Goal: Task Accomplishment & Management: Manage account settings

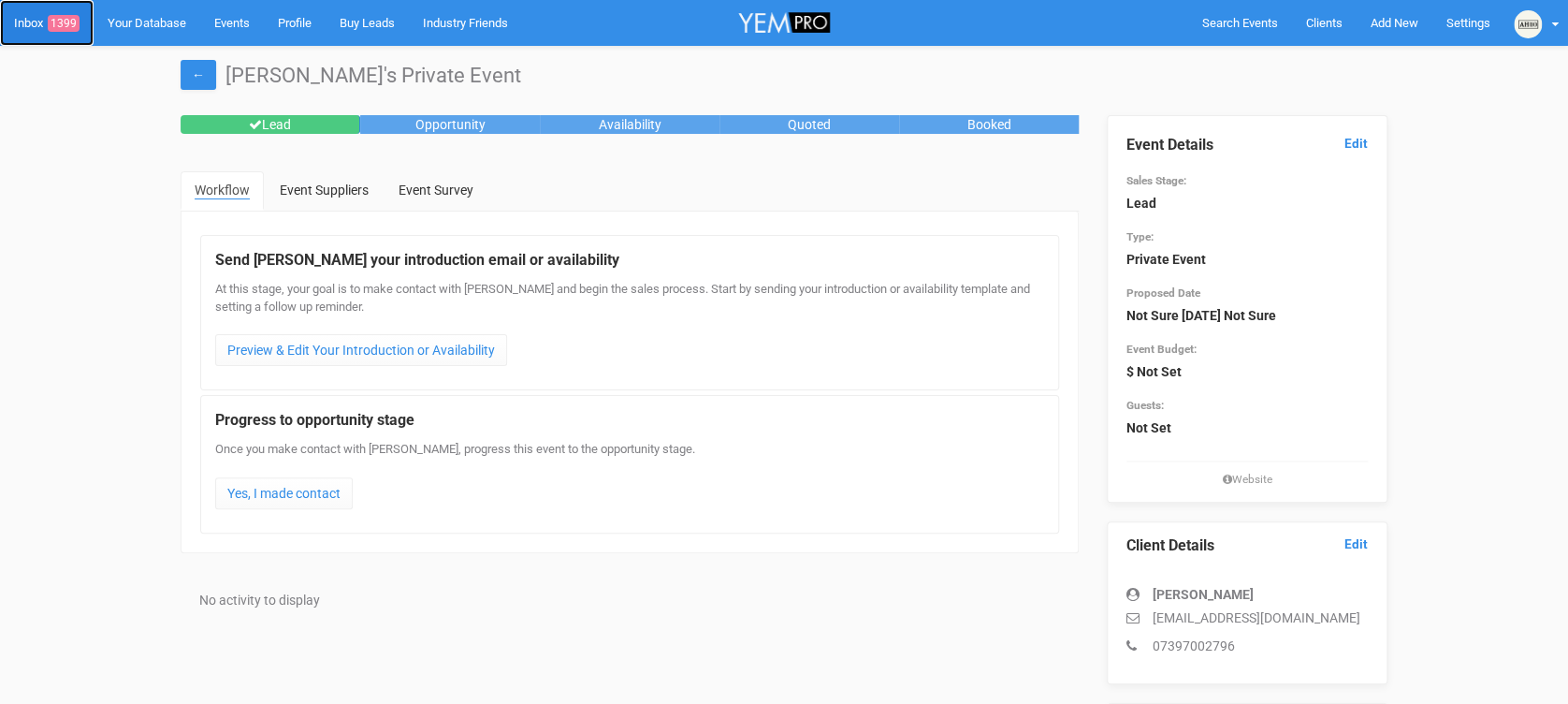
click at [3, 14] on link "Inbox 1399" at bounding box center [46, 23] width 94 height 45
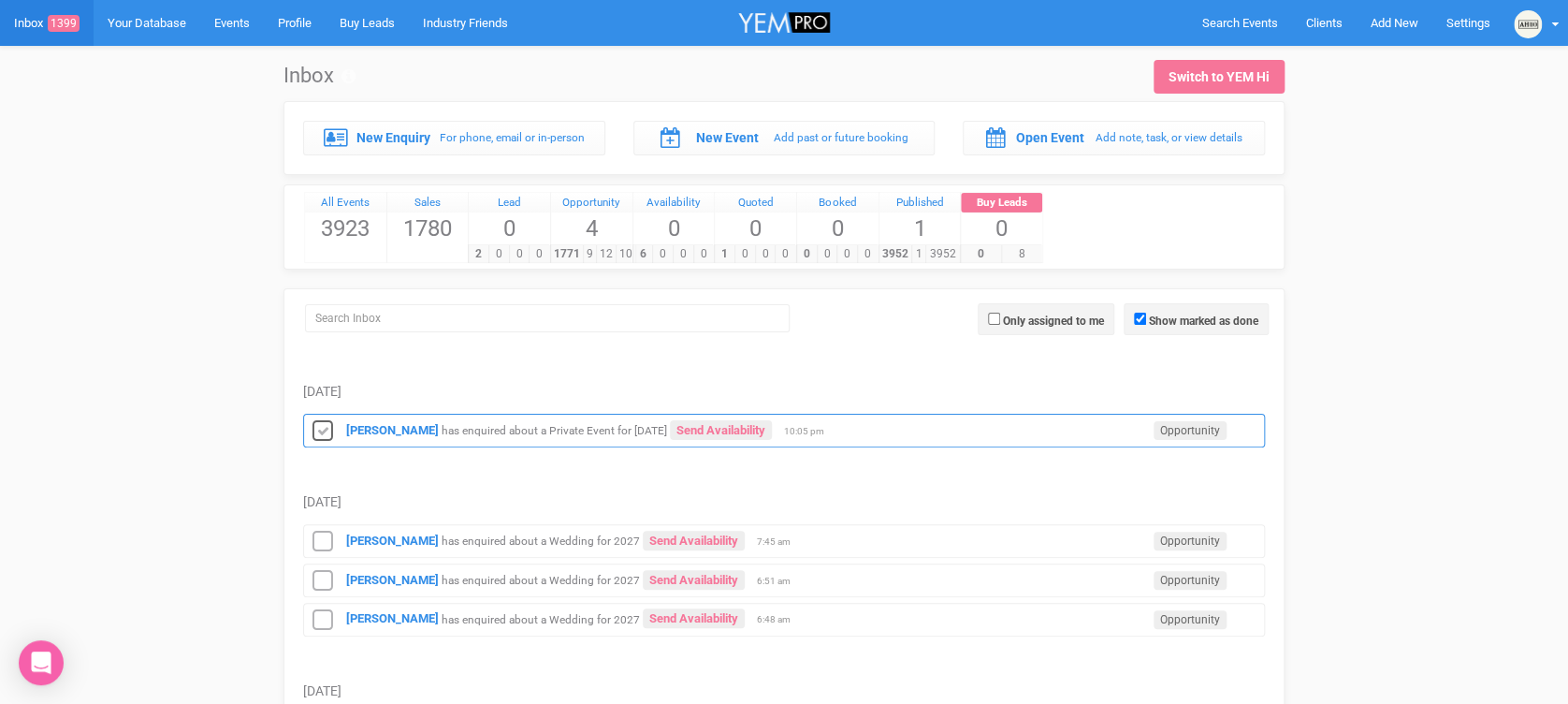
drag, startPoint x: 336, startPoint y: 415, endPoint x: 312, endPoint y: 419, distance: 24.3
click at [312, 419] on div "[PERSON_NAME] has enquired about a Private Event for [DATE] Send Availability O…" at bounding box center [784, 431] width 962 height 34
click at [312, 419] on icon at bounding box center [322, 431] width 28 height 25
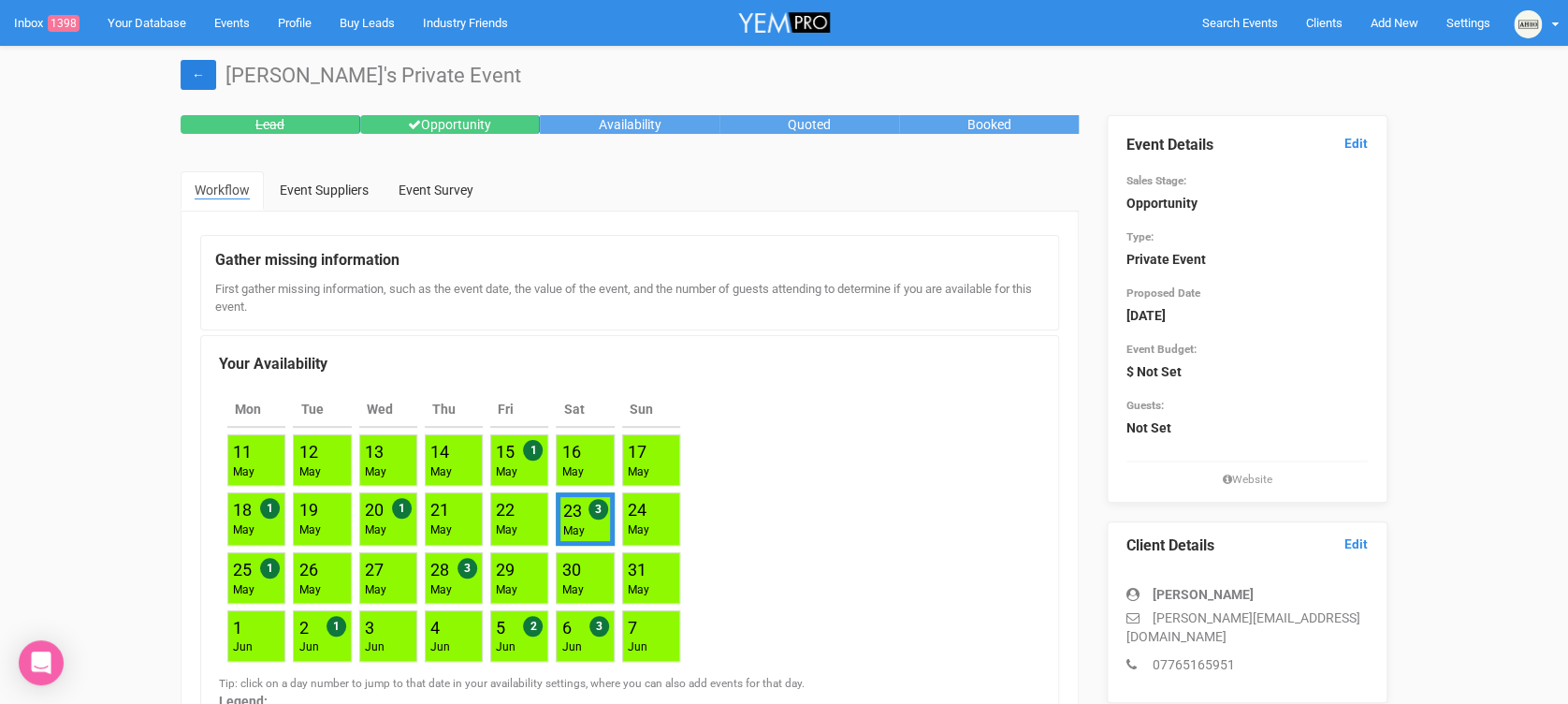
click at [196, 79] on link "←" at bounding box center [199, 75] width 36 height 30
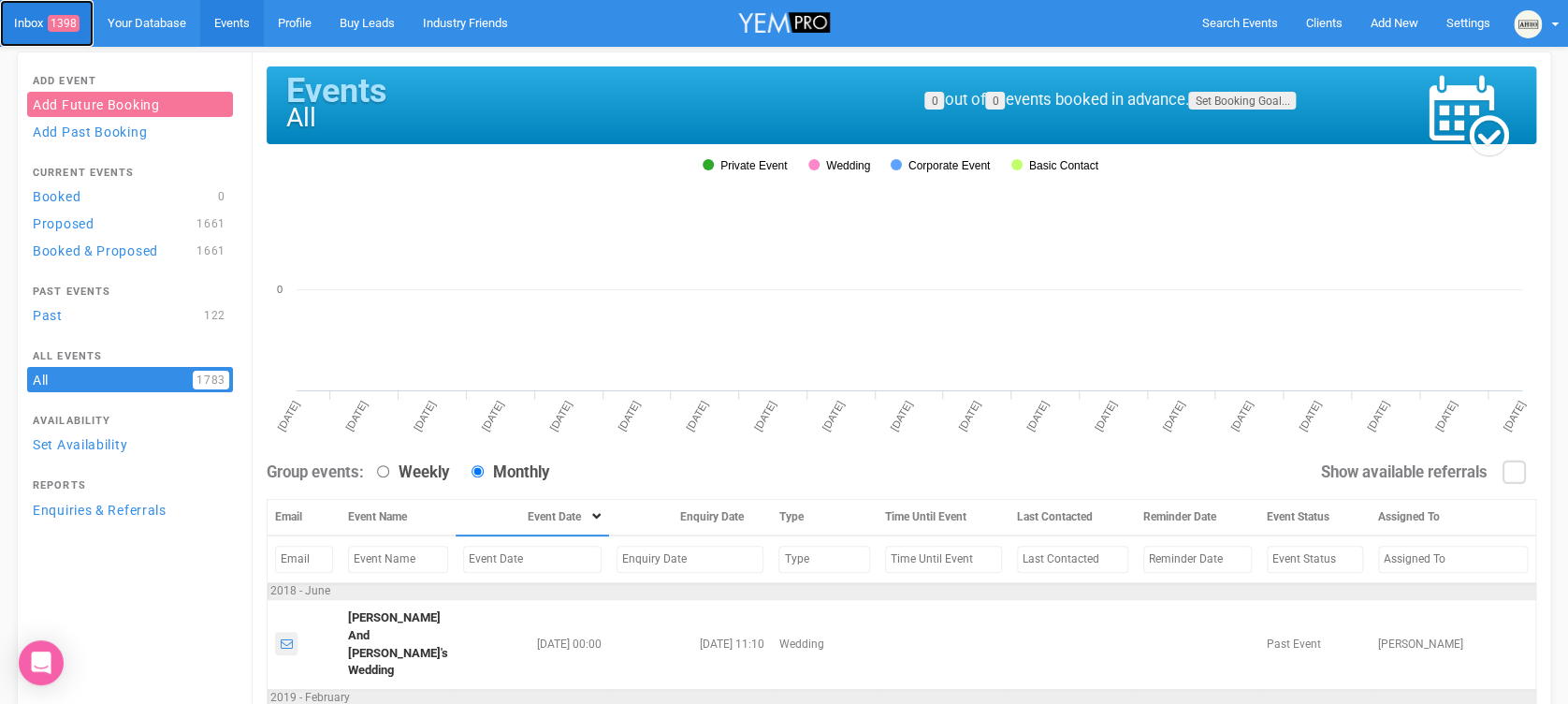
click at [54, 17] on span "1398" at bounding box center [63, 24] width 32 height 17
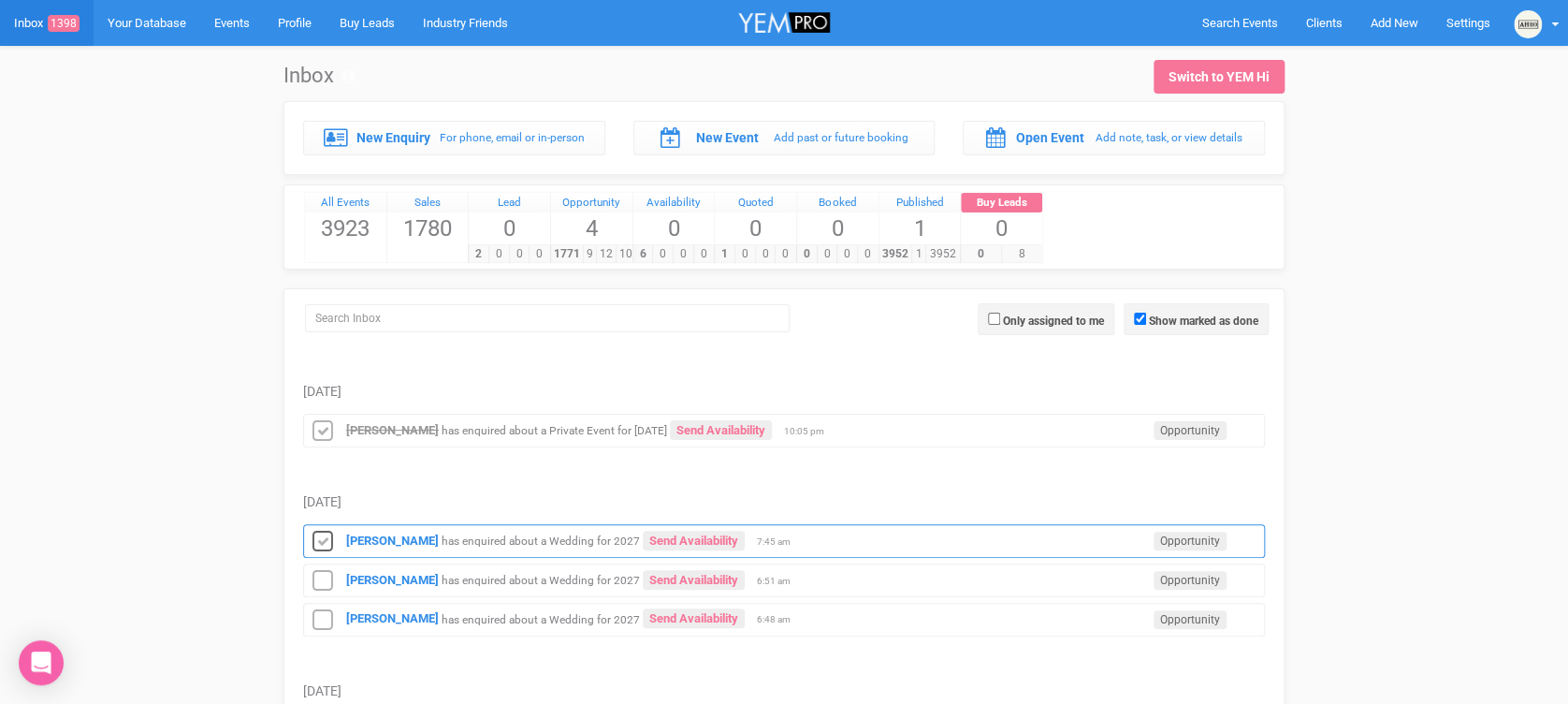
click at [322, 537] on icon at bounding box center [322, 542] width 28 height 25
click at [323, 569] on icon at bounding box center [322, 581] width 28 height 25
click at [329, 612] on icon at bounding box center [322, 621] width 28 height 25
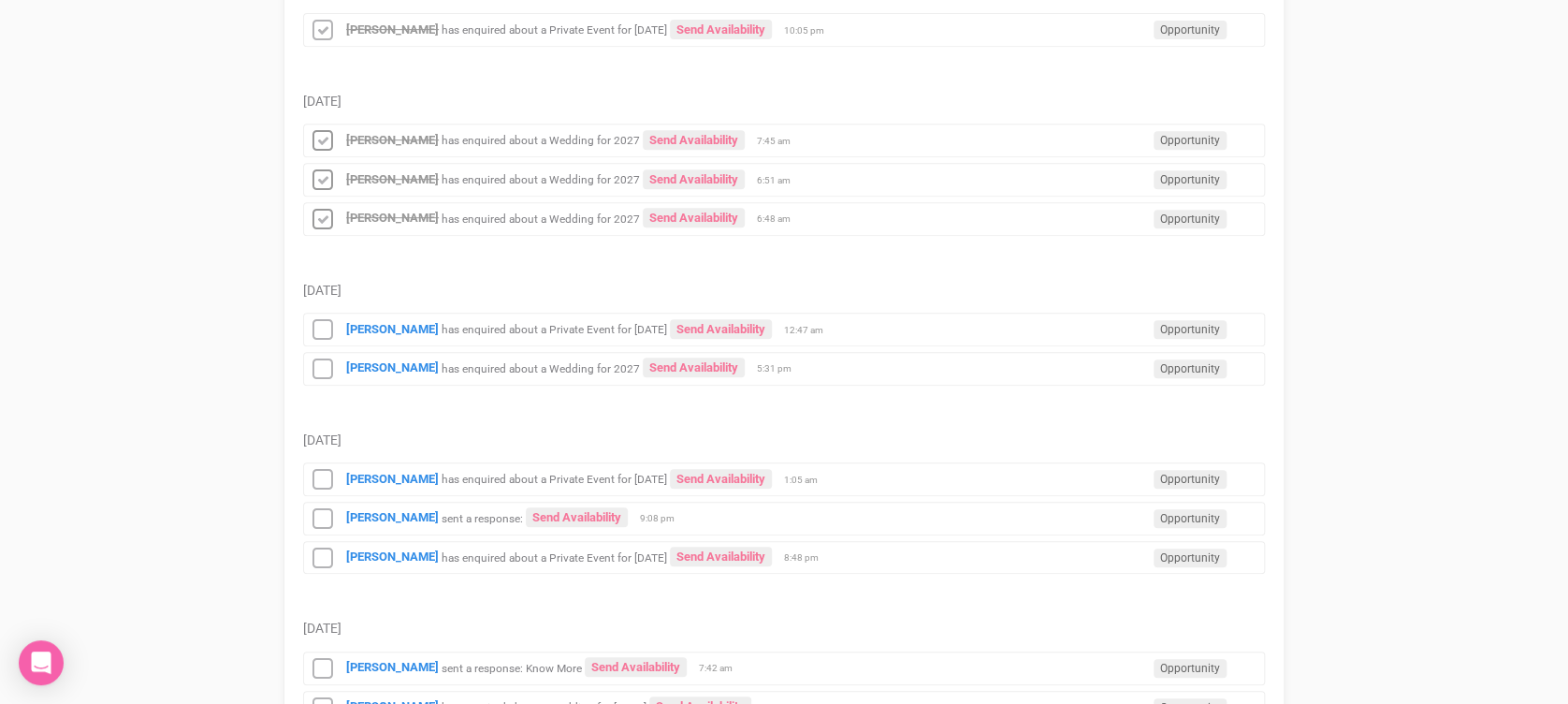
scroll to position [420, 0]
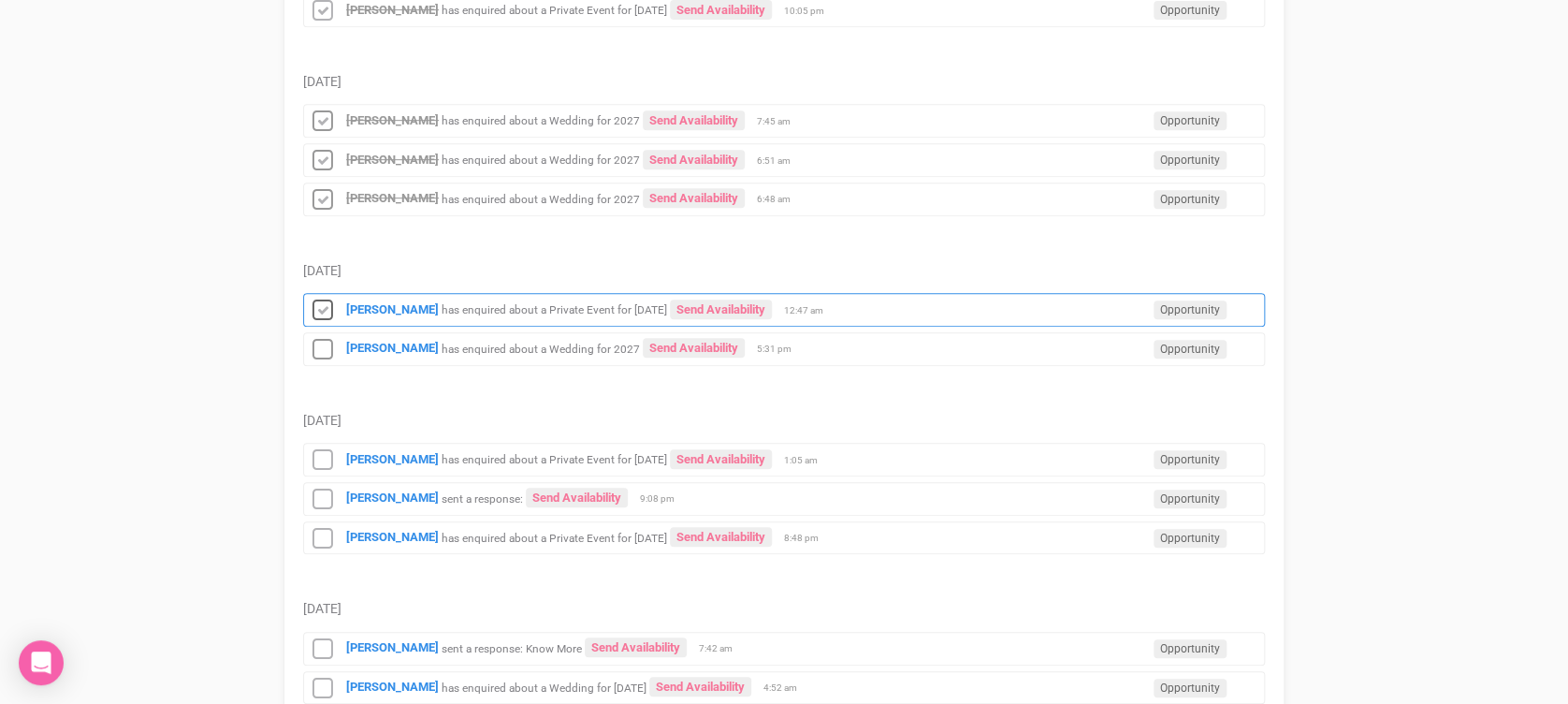
click at [322, 308] on icon at bounding box center [322, 311] width 28 height 25
click at [329, 340] on icon at bounding box center [322, 350] width 28 height 25
click at [322, 455] on icon at bounding box center [322, 461] width 28 height 25
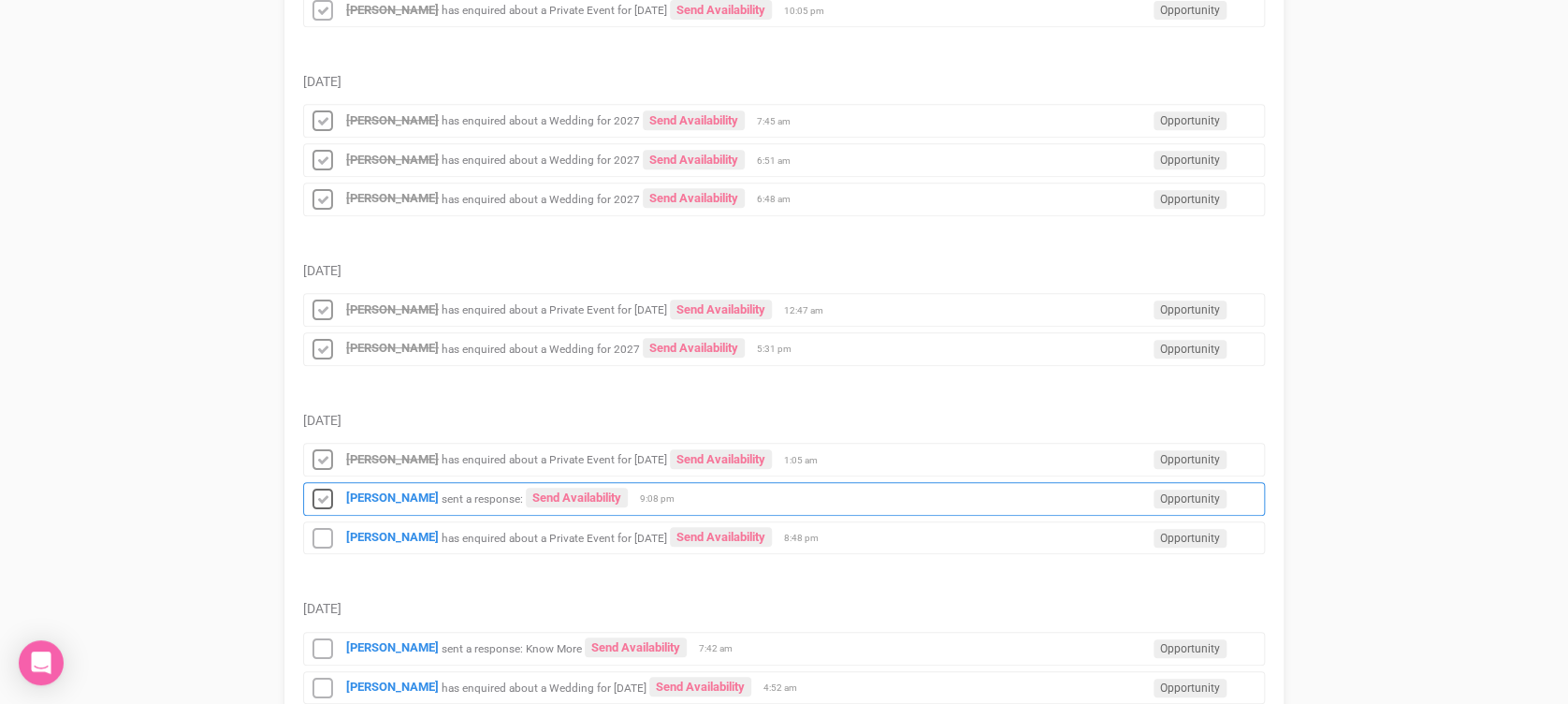
click at [322, 487] on icon at bounding box center [322, 500] width 28 height 25
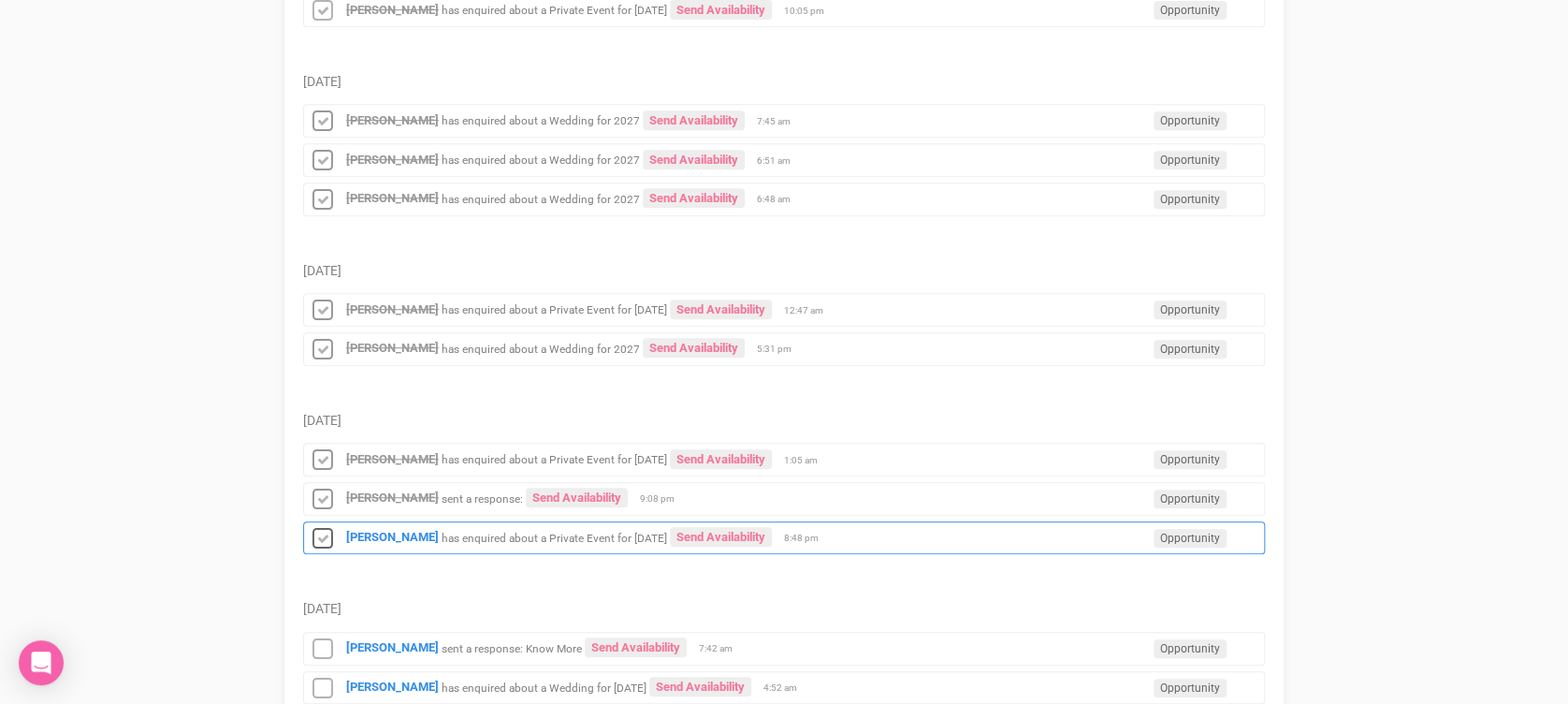
click at [325, 527] on icon at bounding box center [322, 539] width 28 height 25
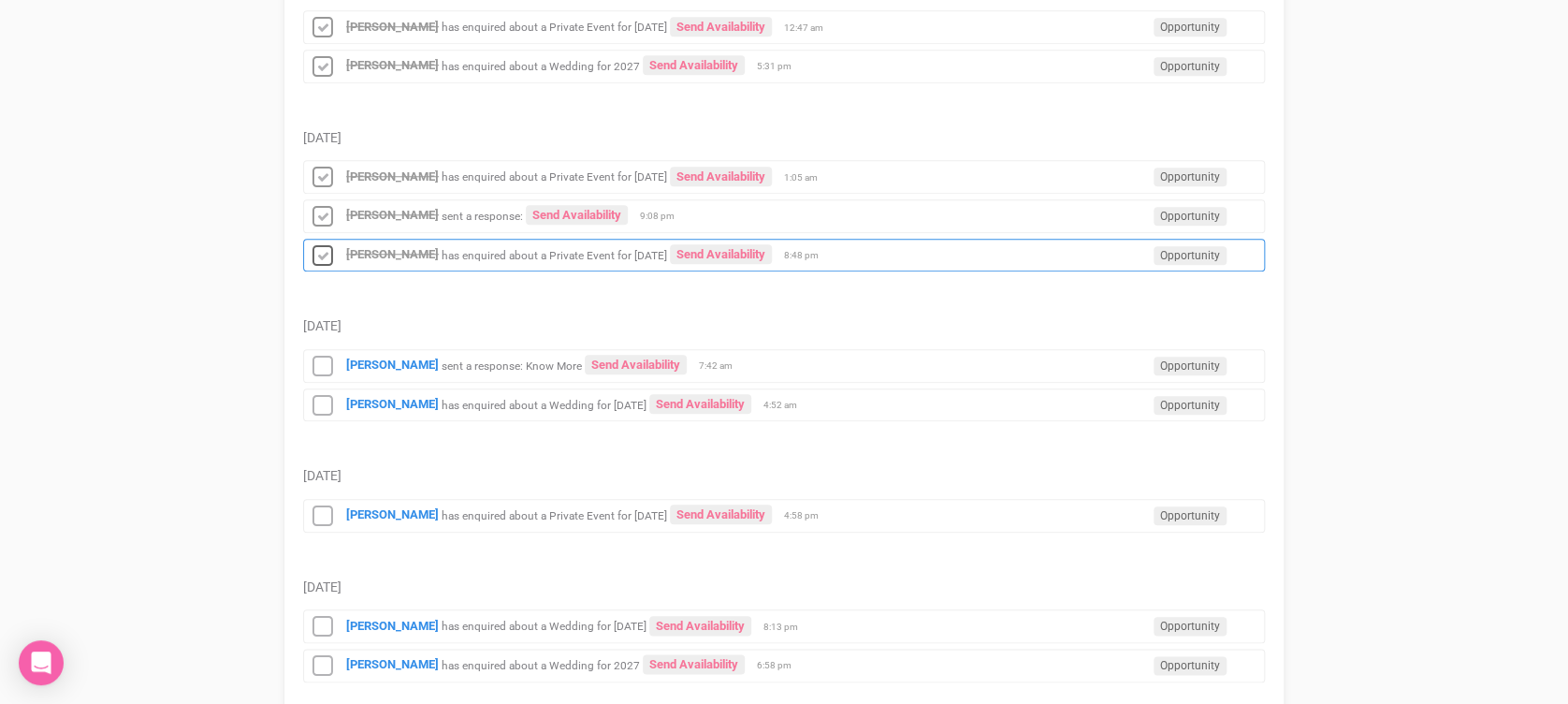
scroll to position [708, 0]
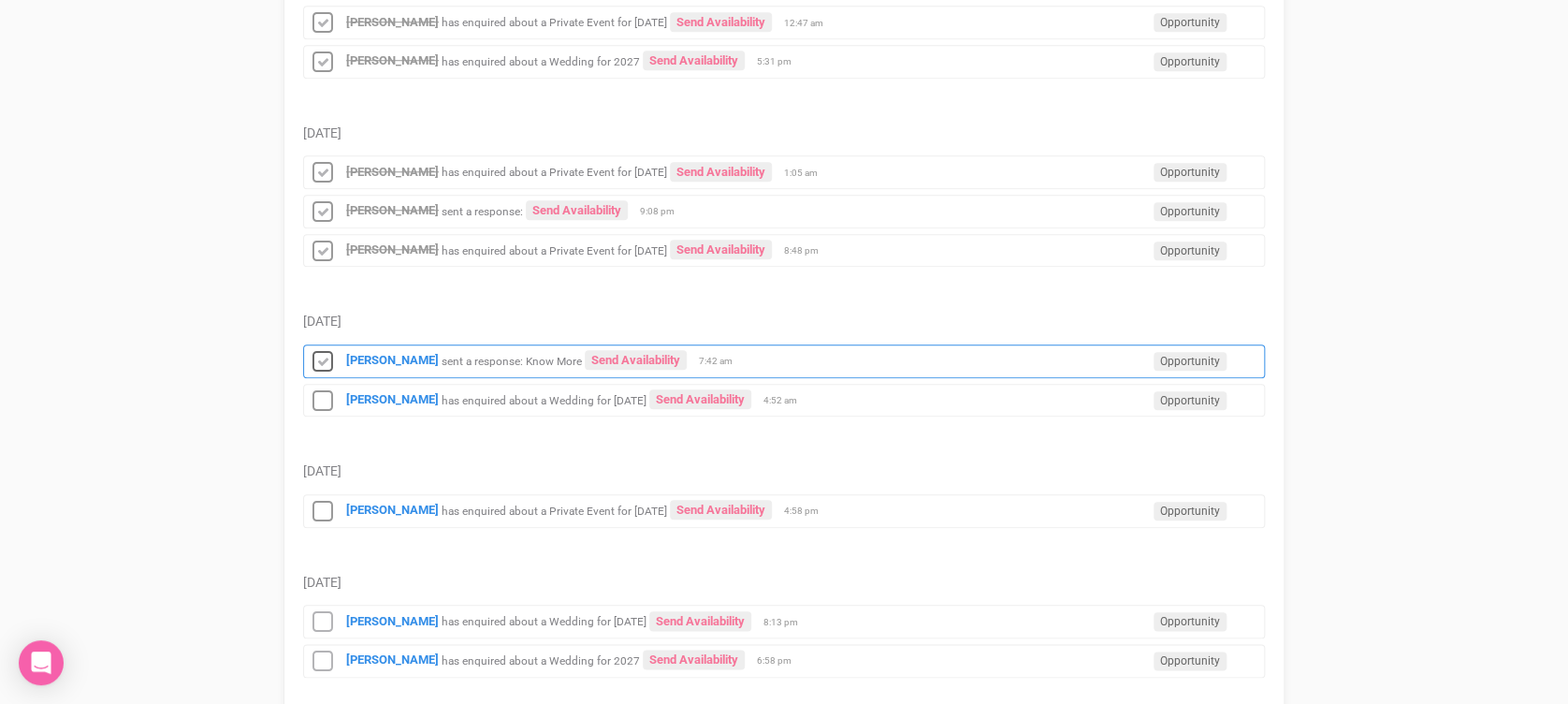
click at [320, 361] on icon at bounding box center [322, 362] width 28 height 25
click at [332, 405] on icon at bounding box center [322, 402] width 28 height 25
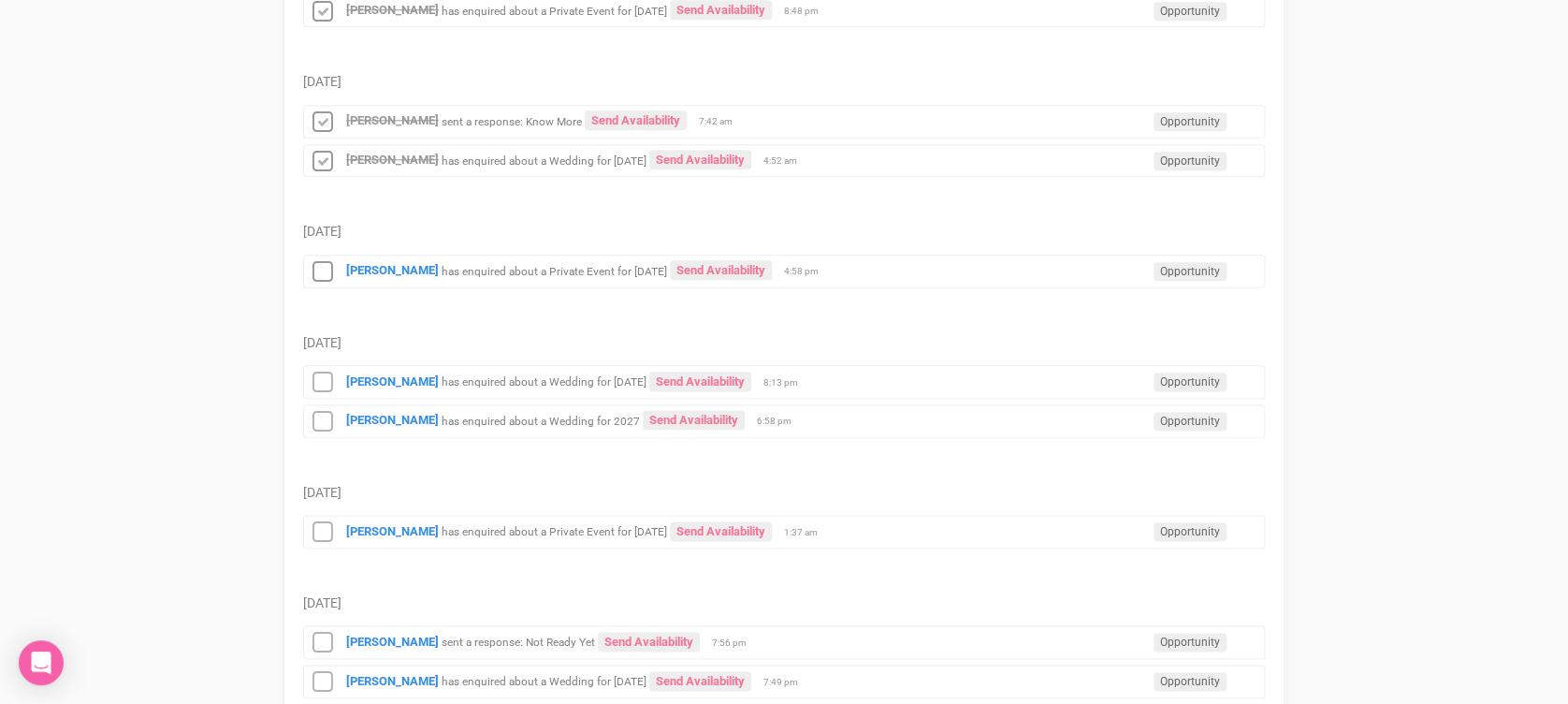
scroll to position [955, 0]
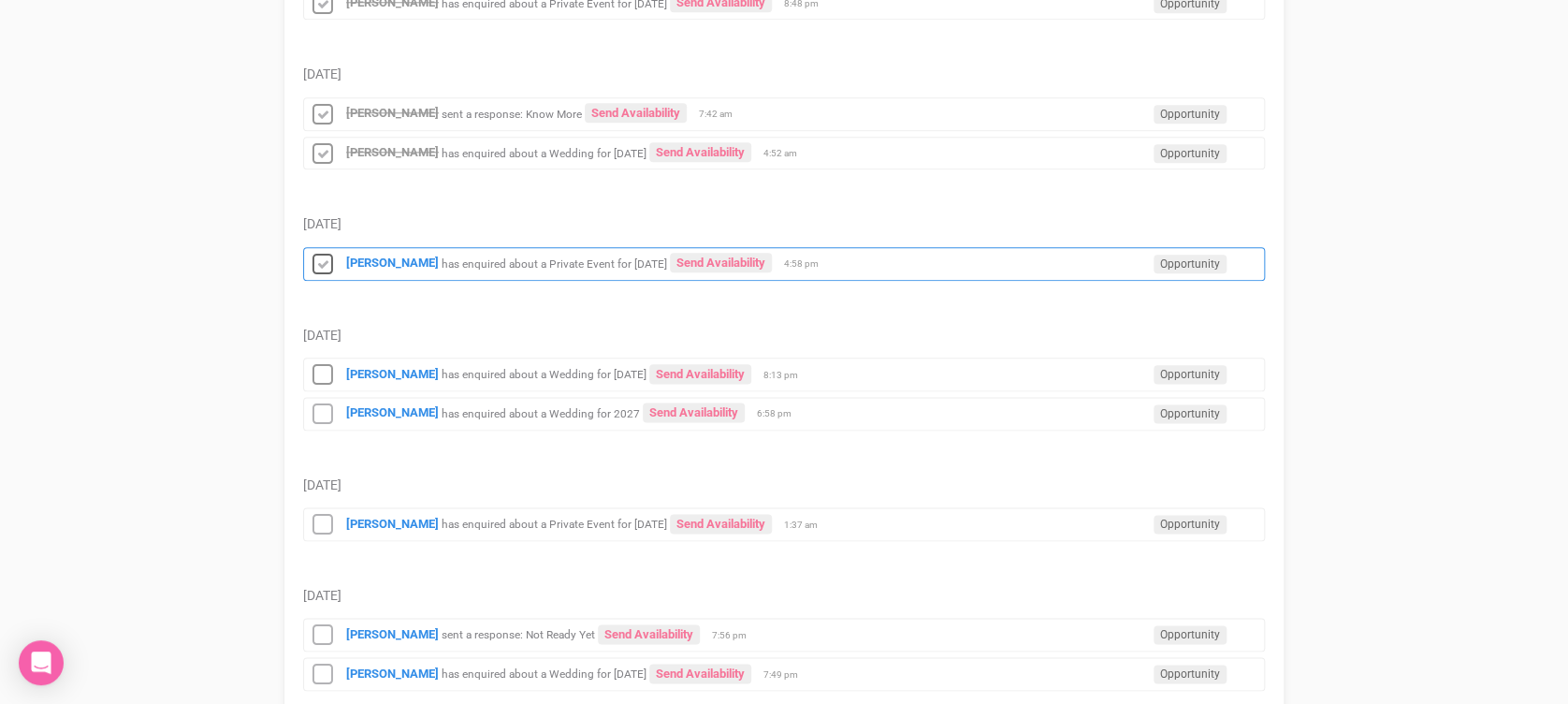
click at [321, 253] on icon at bounding box center [322, 265] width 28 height 25
click at [313, 358] on div "[PERSON_NAME] has enquired about a Wedding for [DATE] Send Availability Opportu…" at bounding box center [784, 375] width 962 height 34
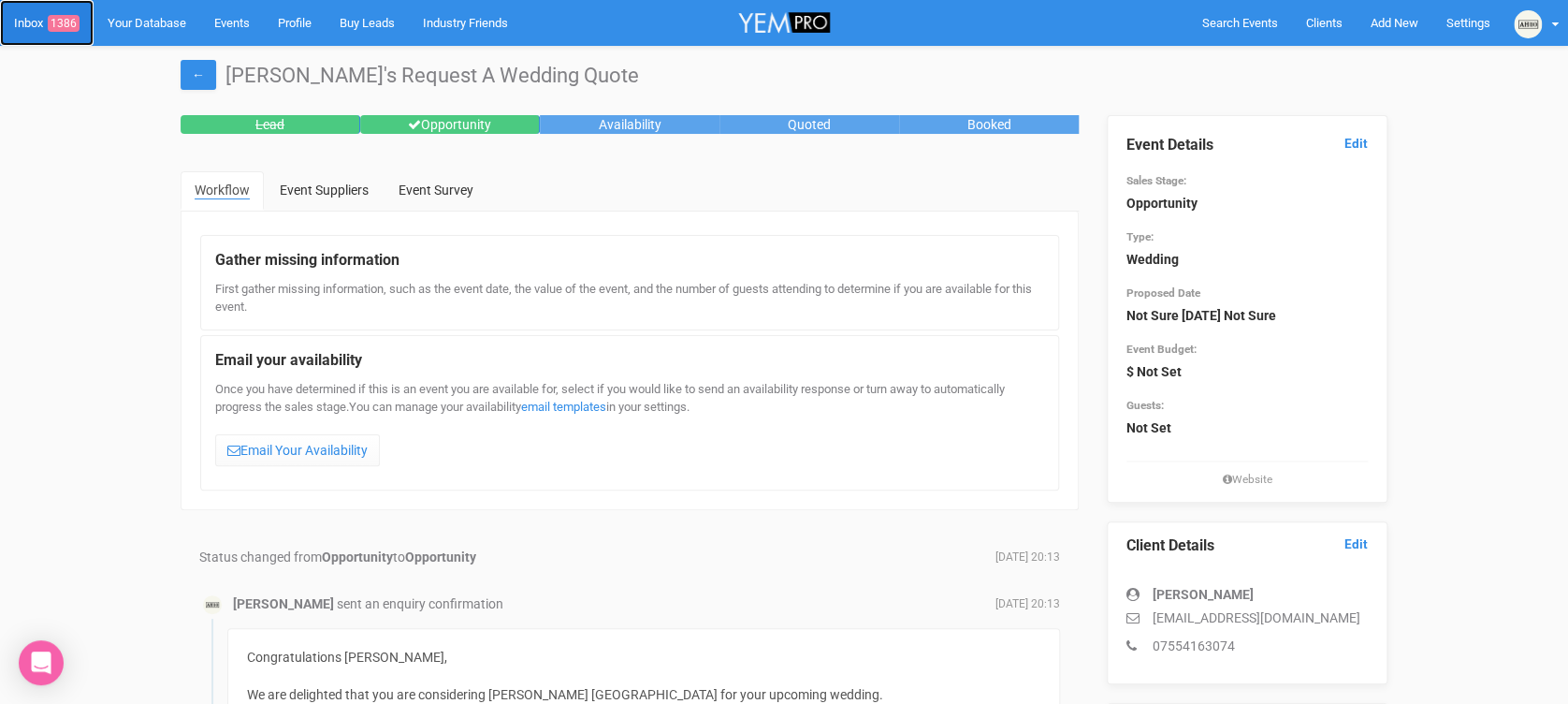
click at [37, 38] on link "Inbox 1386" at bounding box center [46, 23] width 94 height 45
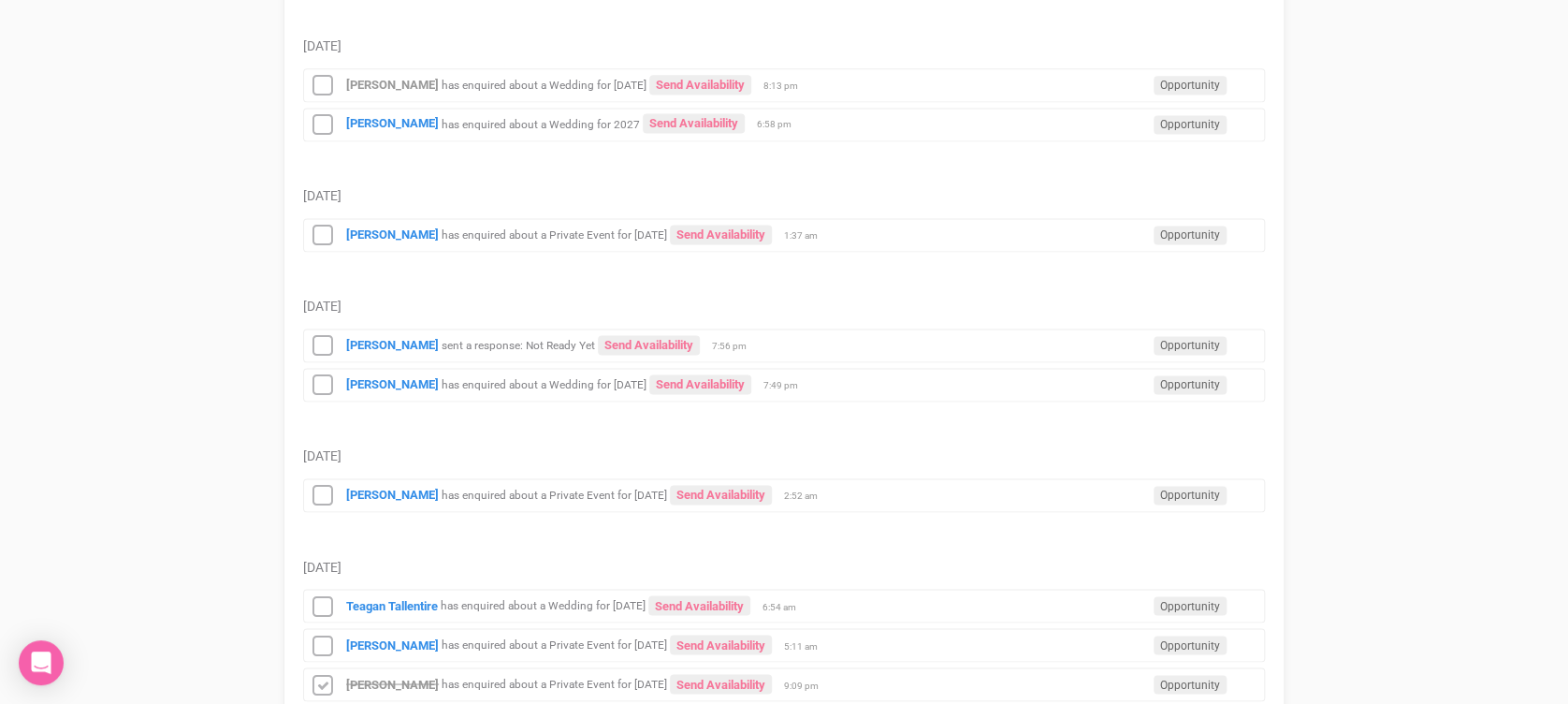
scroll to position [1356, 0]
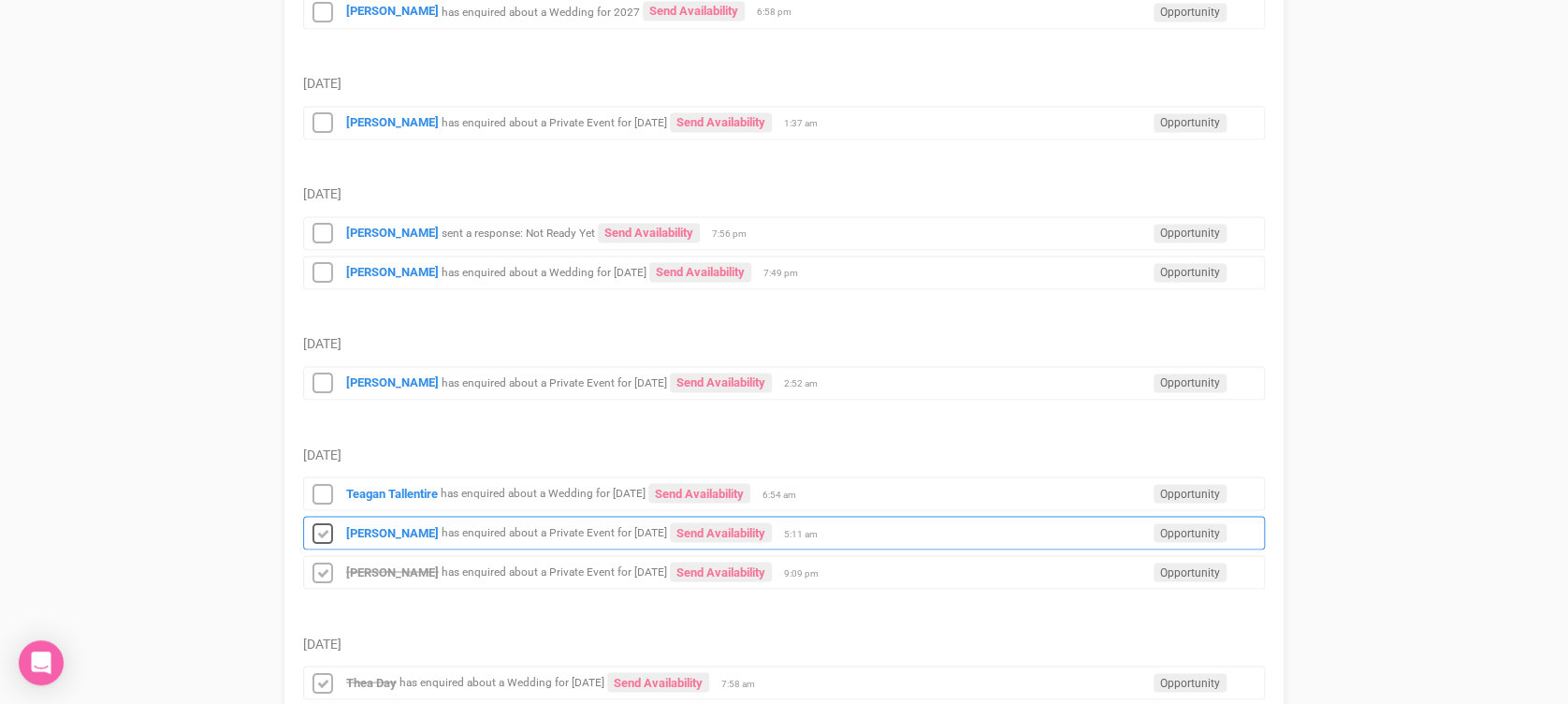
click at [327, 521] on icon at bounding box center [322, 534] width 28 height 25
click at [320, 492] on icon at bounding box center [322, 494] width 28 height 25
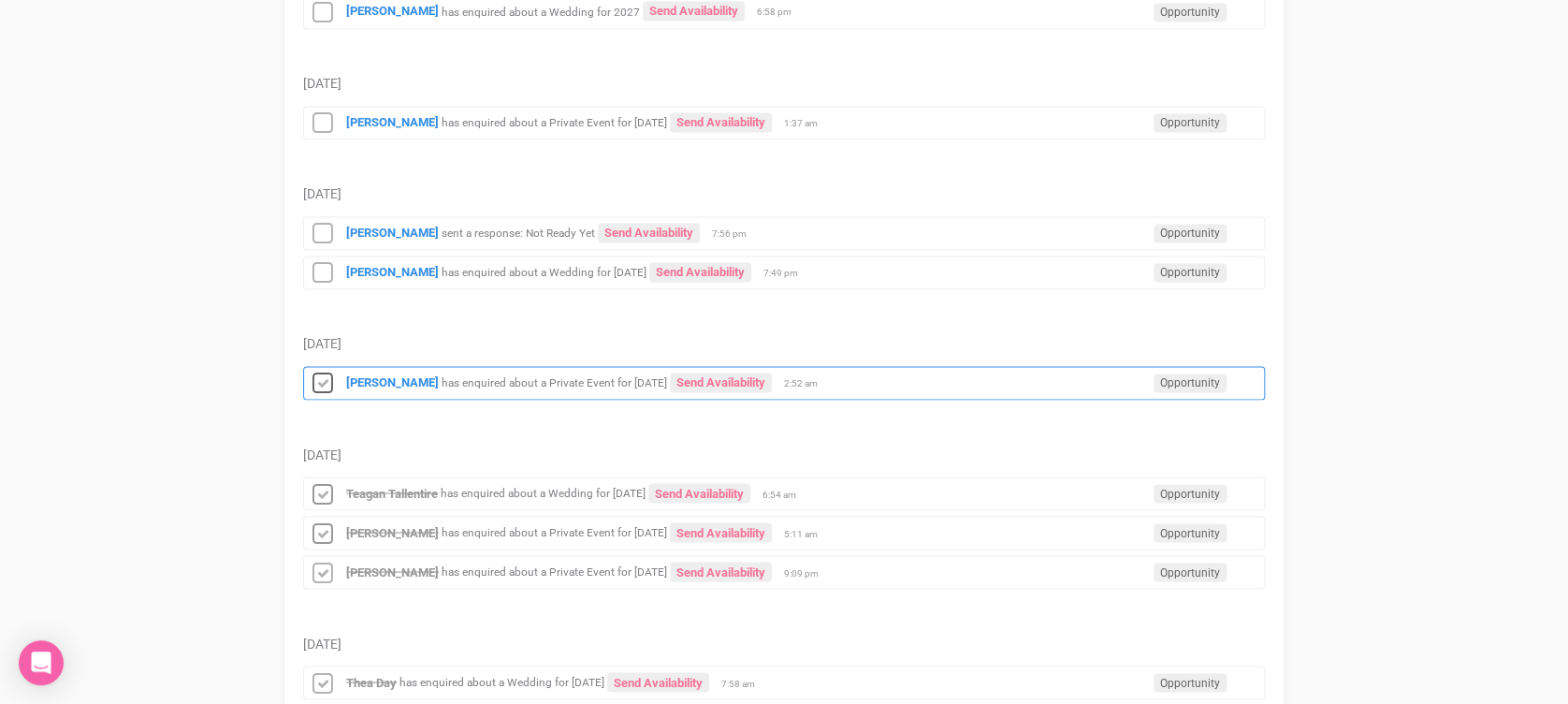
click at [321, 376] on icon at bounding box center [322, 384] width 28 height 25
click at [317, 273] on icon at bounding box center [322, 273] width 28 height 25
click at [318, 233] on icon at bounding box center [322, 234] width 28 height 25
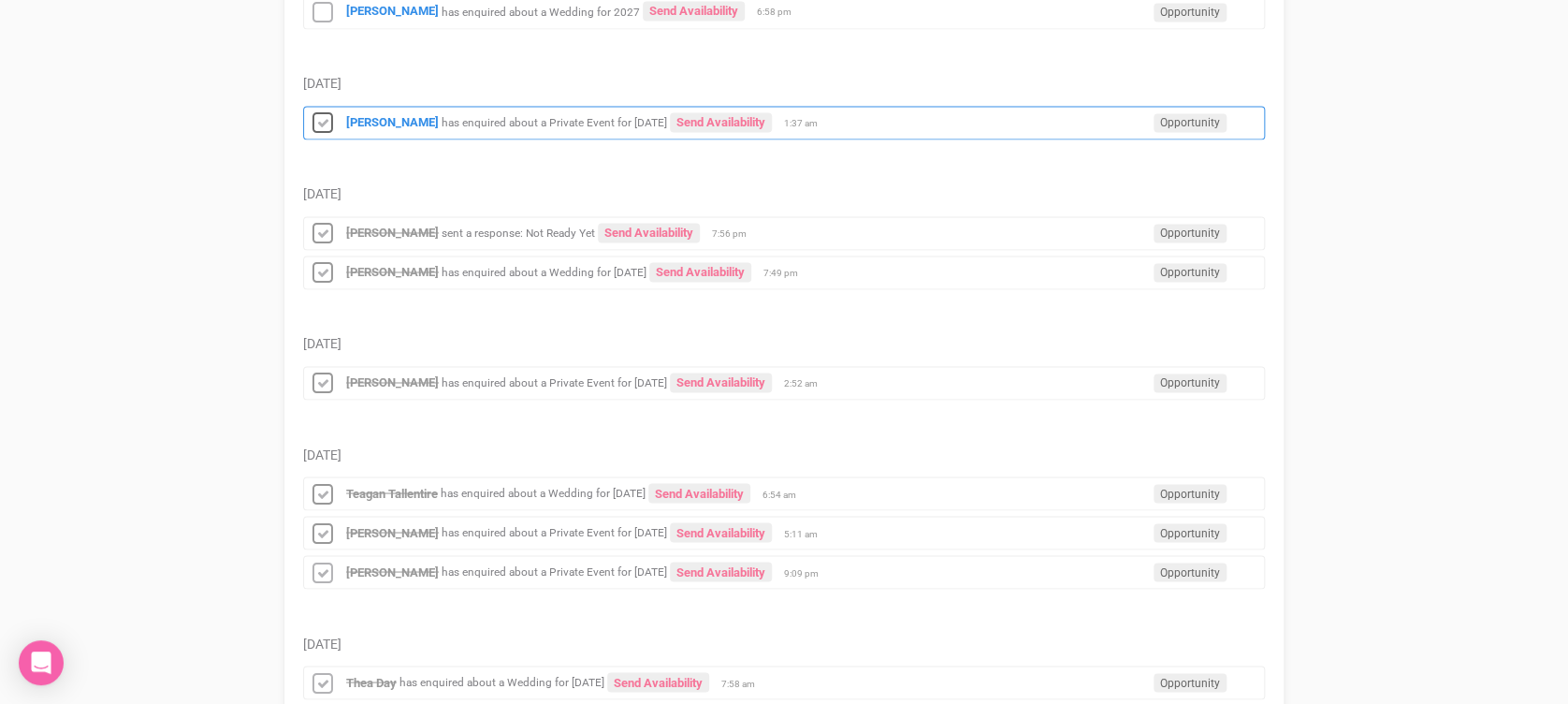
click at [323, 113] on icon at bounding box center [322, 124] width 28 height 25
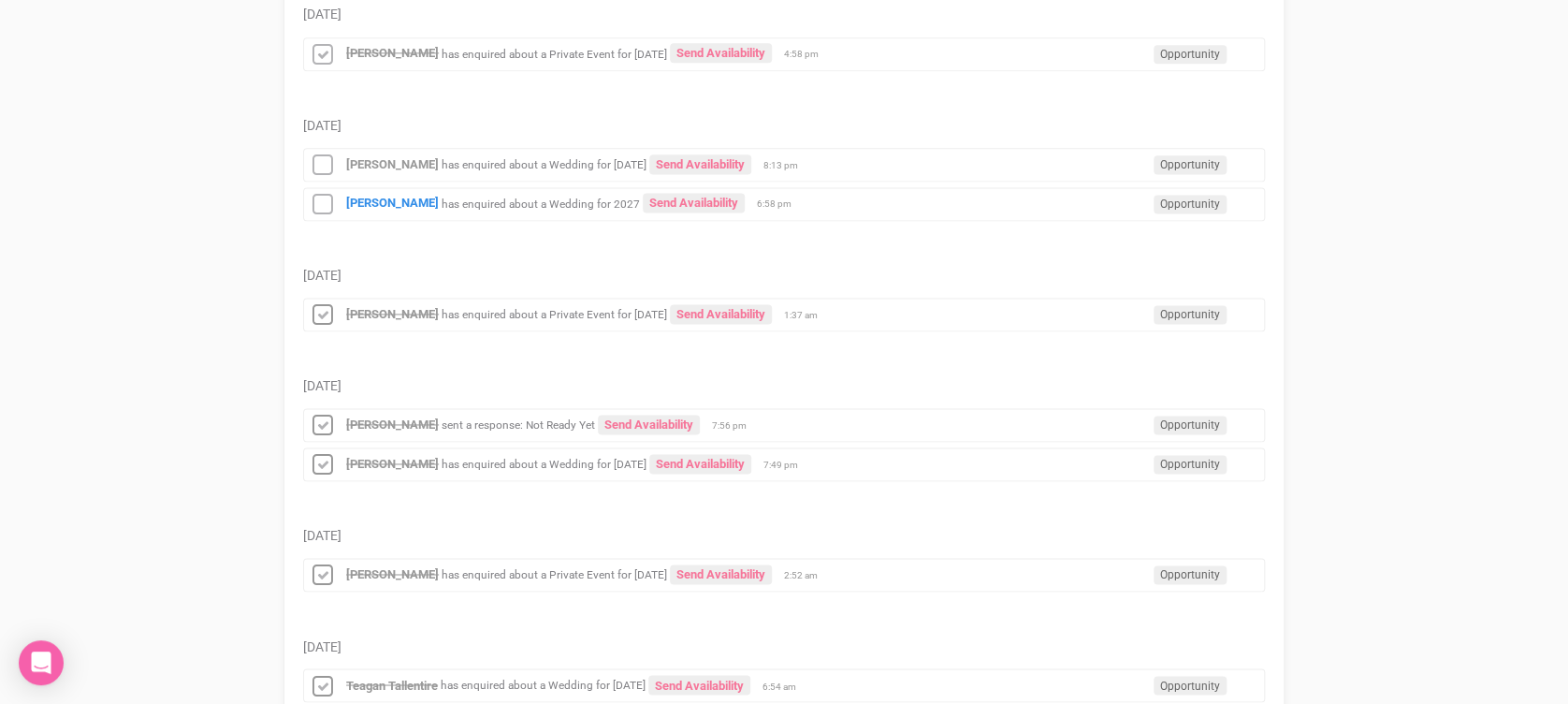
scroll to position [1163, 0]
click at [321, 195] on icon at bounding box center [322, 207] width 28 height 25
click at [321, 173] on icon at bounding box center [322, 167] width 28 height 25
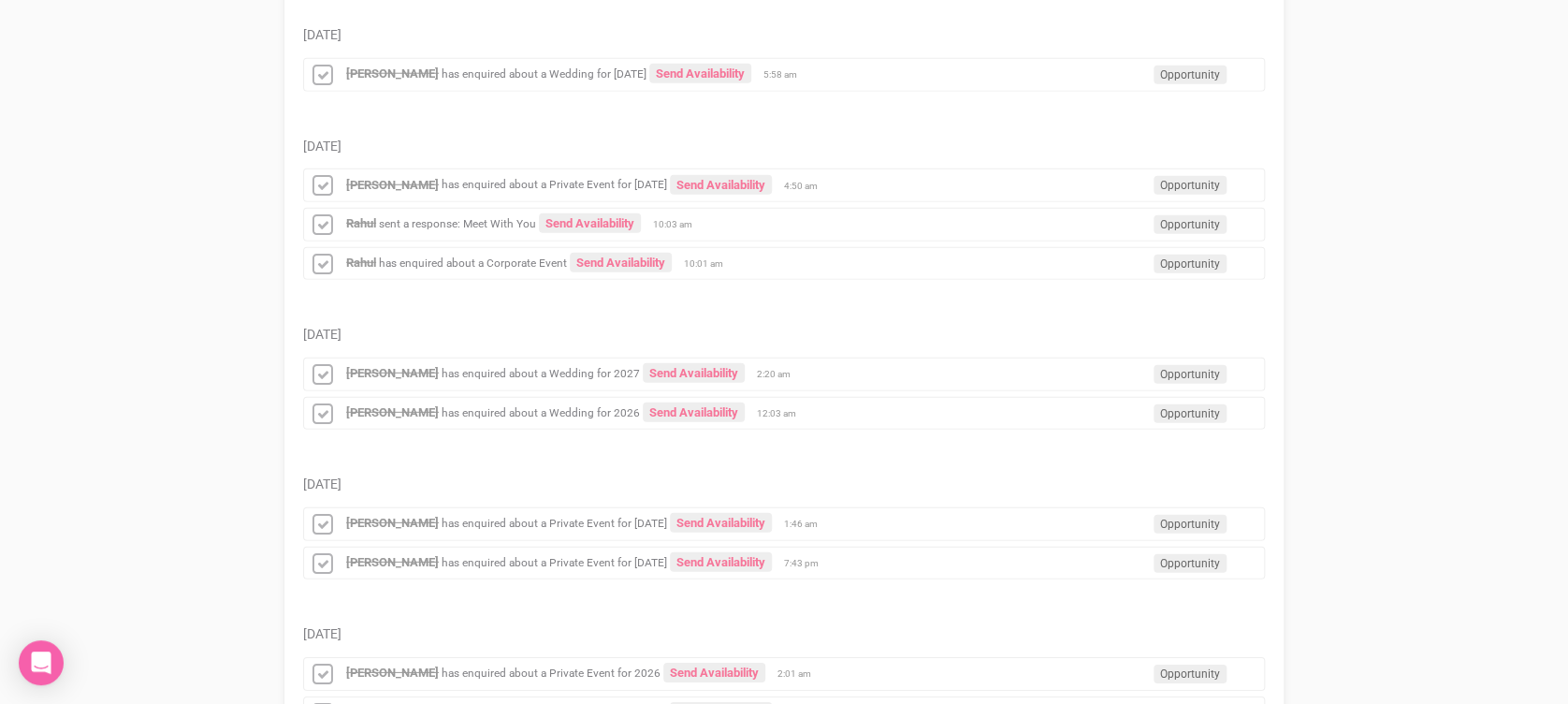
scroll to position [2433, 0]
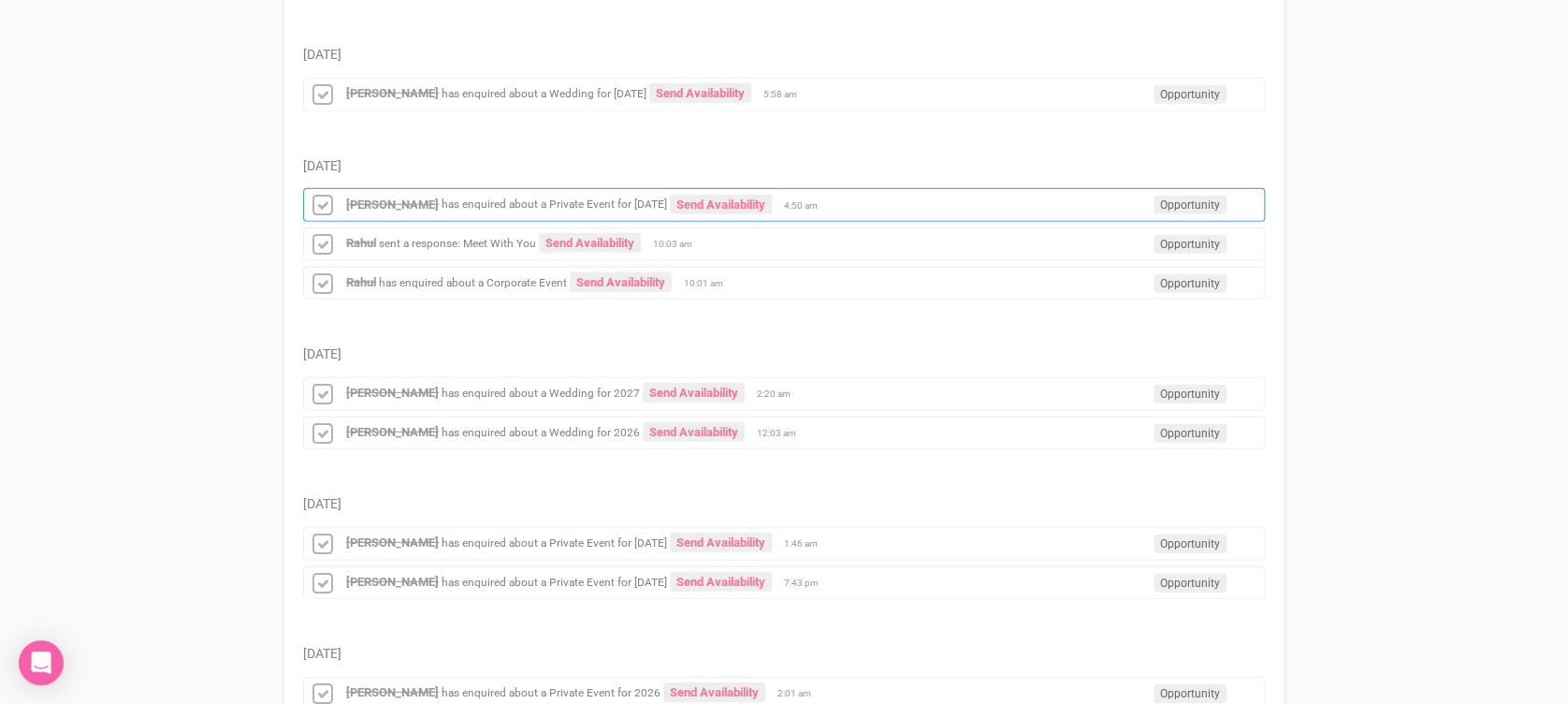
click at [656, 209] on div "[PERSON_NAME] has enquired about a Private Event for [DATE] Send Availability O…" at bounding box center [784, 205] width 962 height 34
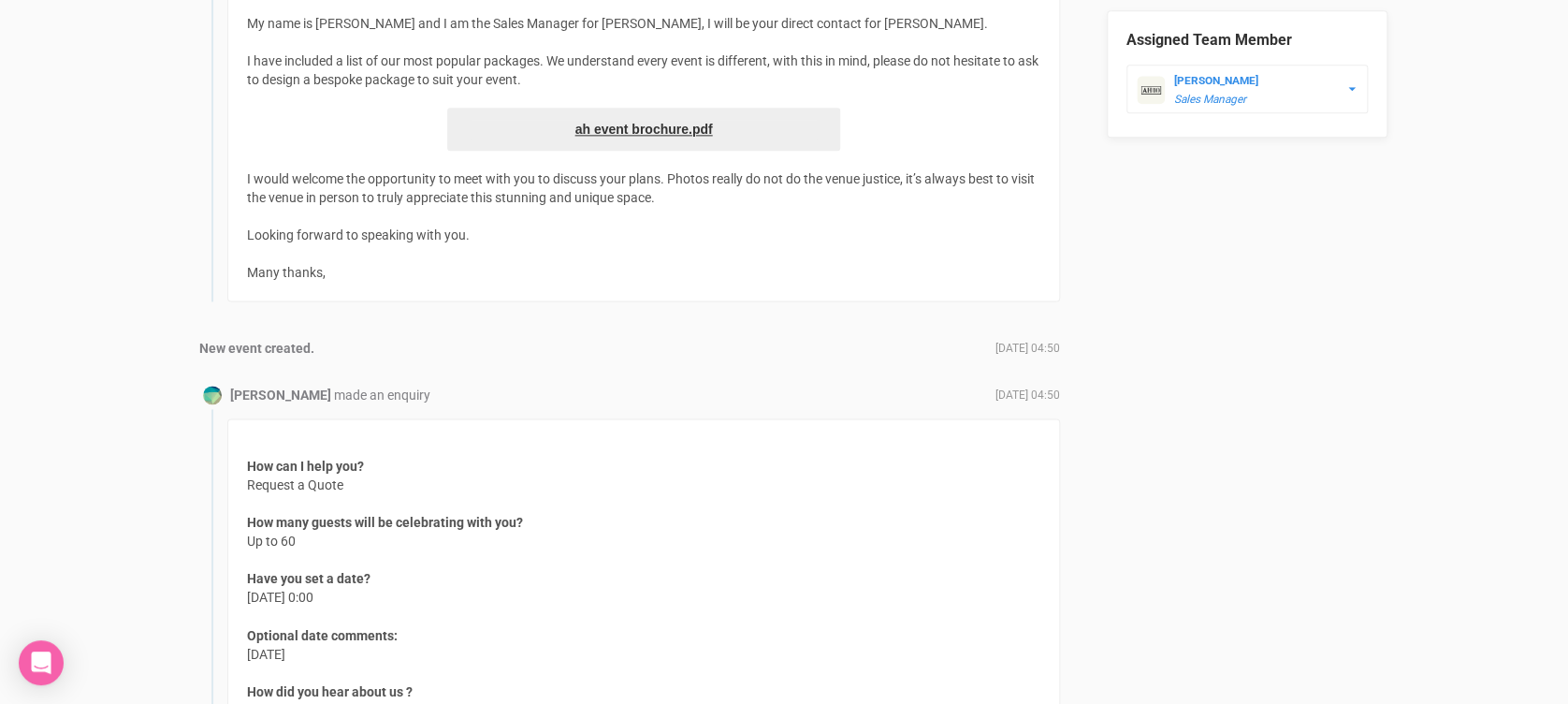
scroll to position [1478, 0]
